Goal: Find specific page/section: Find specific page/section

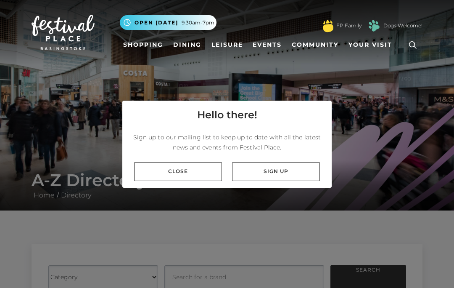
click at [198, 181] on link "Close" at bounding box center [178, 171] width 88 height 19
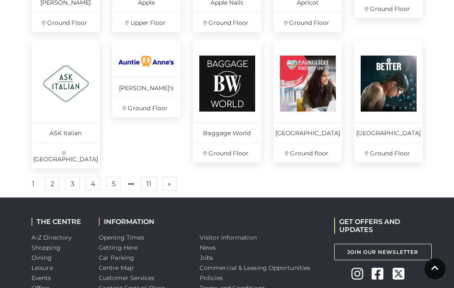
scroll to position [629, 0]
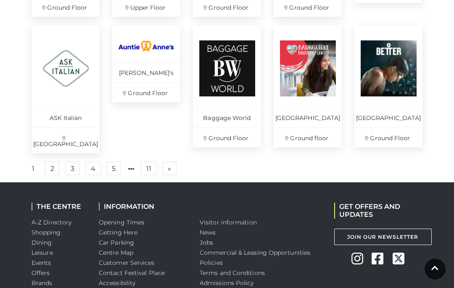
click at [55, 170] on link "2" at bounding box center [52, 167] width 15 height 13
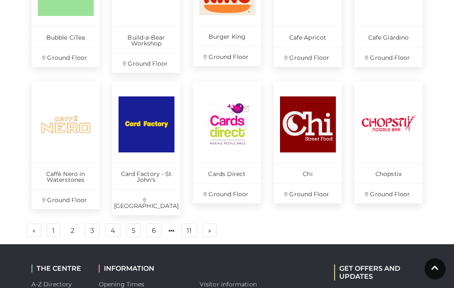
scroll to position [585, 0]
click at [95, 223] on link "3" at bounding box center [92, 229] width 15 height 13
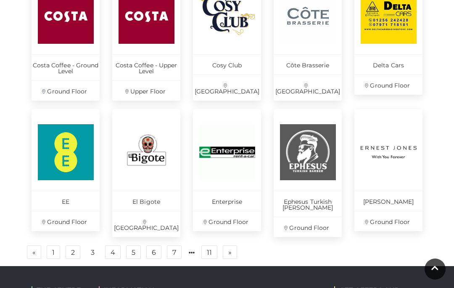
scroll to position [575, 0]
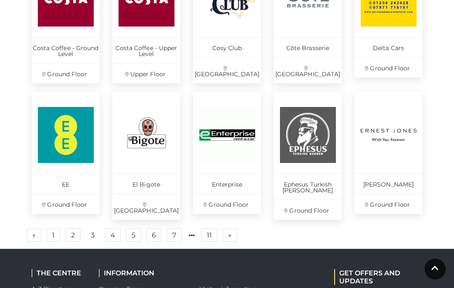
click at [118, 228] on link "4" at bounding box center [113, 234] width 16 height 13
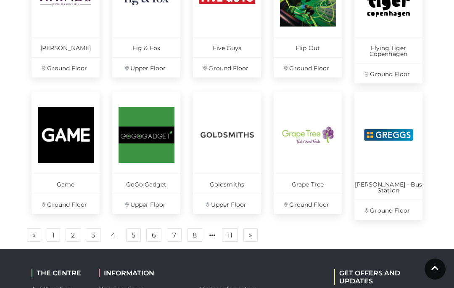
scroll to position [510, 0]
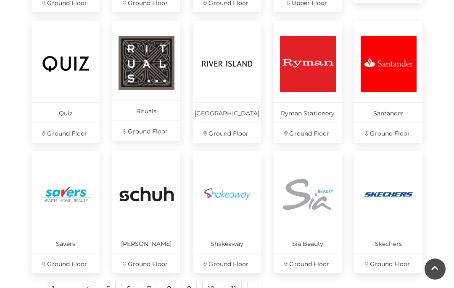
click at [189, 286] on link "9" at bounding box center [189, 287] width 15 height 13
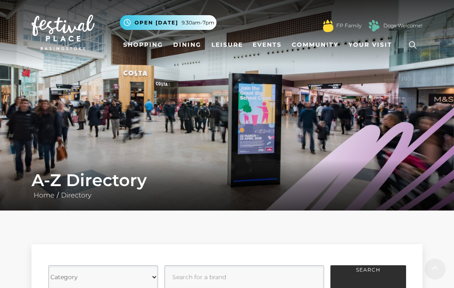
scroll to position [540, 0]
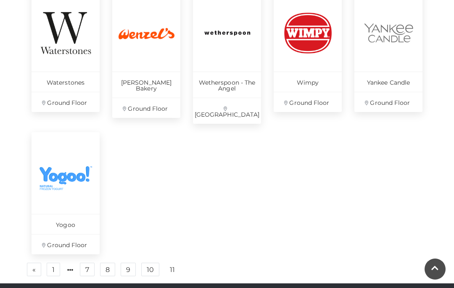
scroll to position [546, 0]
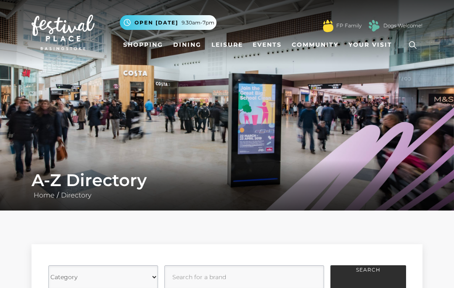
scroll to position [546, 0]
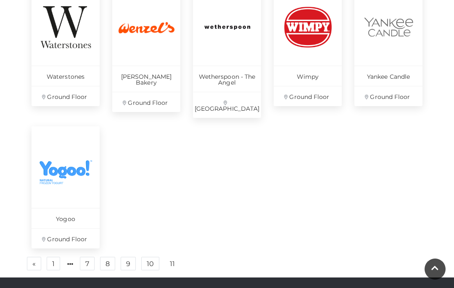
scroll to position [611, 0]
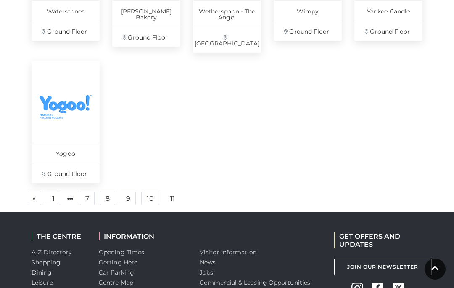
scroll to position [622, 0]
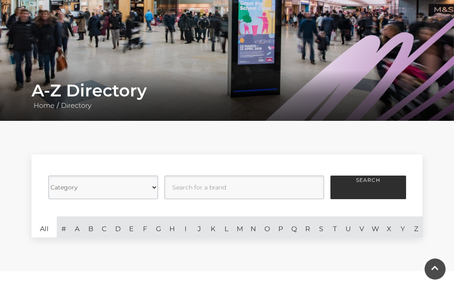
scroll to position [111, 0]
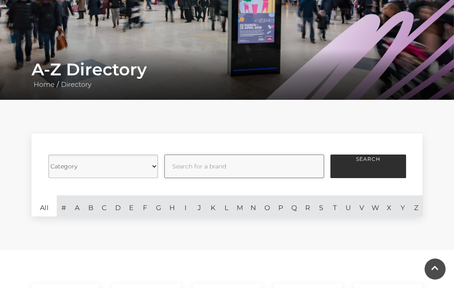
click at [211, 163] on input "text" at bounding box center [244, 166] width 160 height 24
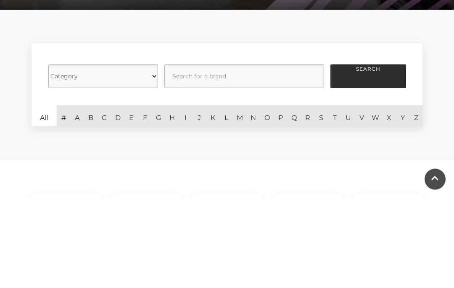
click at [81, 154] on select "Category Cafes Restaurants Fashion Services Technology Homeware Gifts, Statione…" at bounding box center [103, 166] width 110 height 24
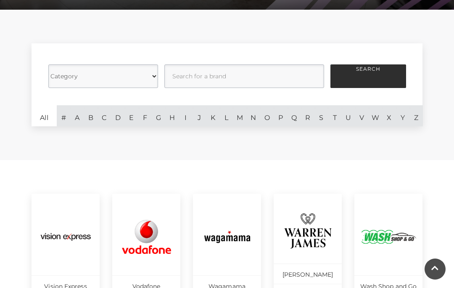
click at [85, 78] on select "Category Cafes Restaurants Fashion Services Technology Homeware Gifts, Statione…" at bounding box center [103, 76] width 110 height 24
select select "21054"
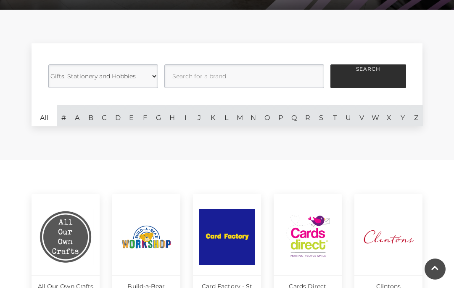
click at [389, 74] on button "Search" at bounding box center [368, 76] width 76 height 24
